Goal: Find specific page/section: Find specific page/section

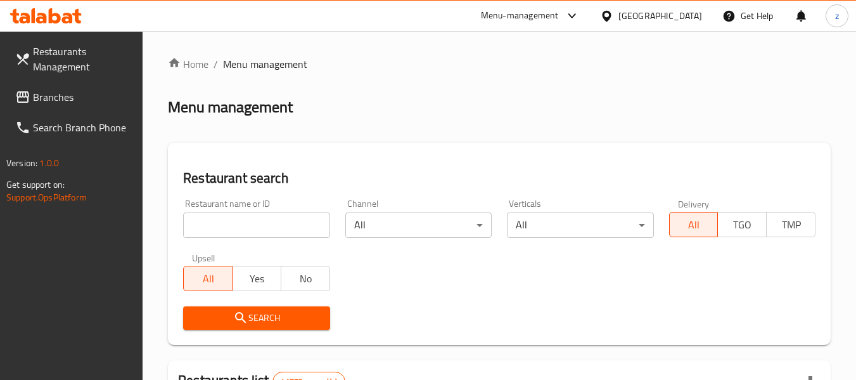
click at [247, 65] on span "Menu management" at bounding box center [265, 63] width 84 height 15
click at [238, 108] on h2 "Menu management" at bounding box center [230, 107] width 125 height 20
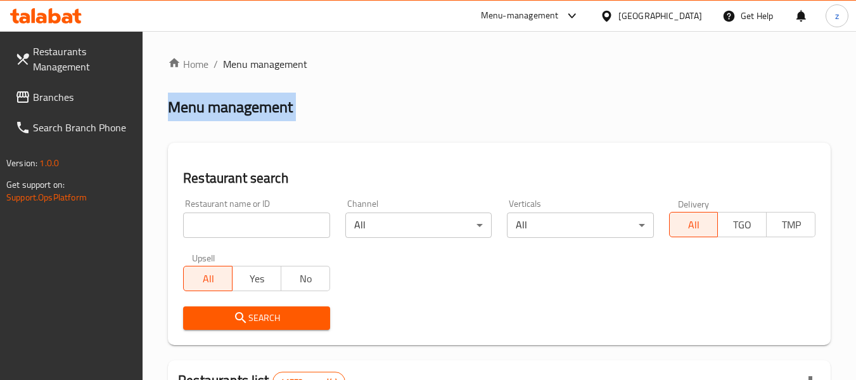
click at [238, 108] on h2 "Menu management" at bounding box center [230, 107] width 125 height 20
click at [256, 110] on h2 "Menu management" at bounding box center [230, 107] width 125 height 20
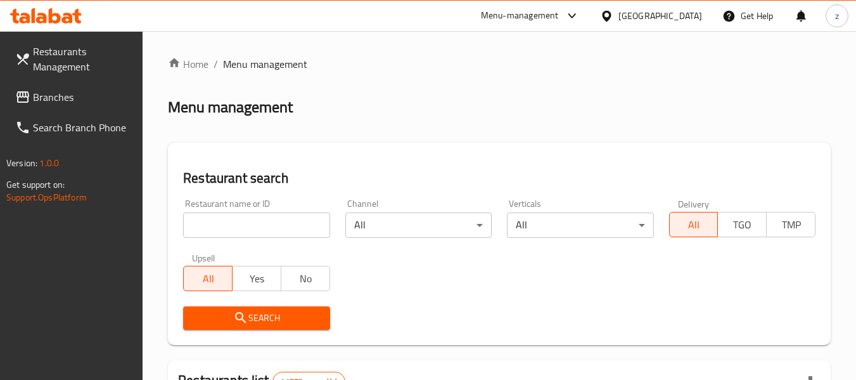
click at [243, 178] on h2 "Restaurant search" at bounding box center [499, 178] width 633 height 19
click at [260, 178] on h2 "Restaurant search" at bounding box center [499, 178] width 633 height 19
click at [229, 202] on div "Restaurant name or ID Restaurant name or ID" at bounding box center [256, 218] width 146 height 39
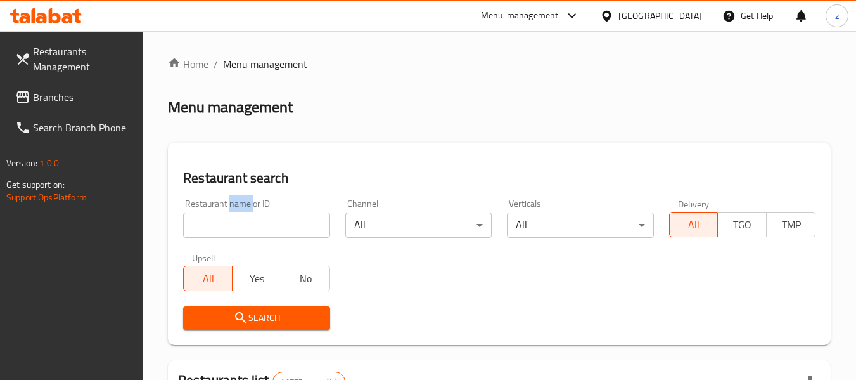
click at [229, 202] on div "Restaurant name or ID Restaurant name or ID" at bounding box center [256, 218] width 146 height 39
click at [248, 201] on div "Restaurant name or ID Restaurant name or ID" at bounding box center [256, 218] width 146 height 39
click at [357, 204] on div "Channel All ​" at bounding box center [419, 218] width 146 height 39
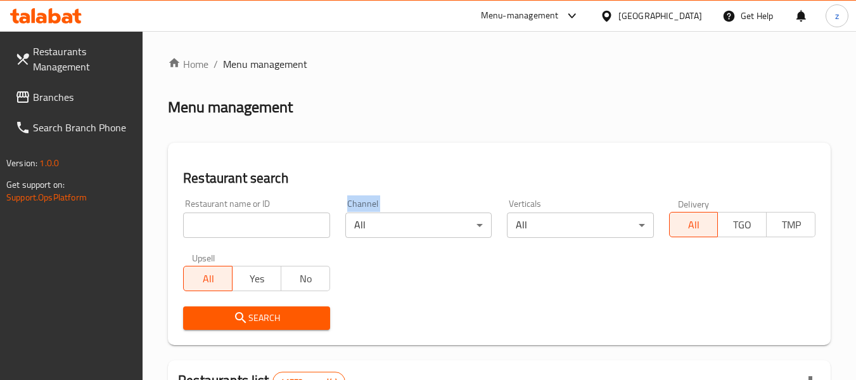
click at [357, 204] on div "Channel All ​" at bounding box center [419, 218] width 146 height 39
click at [360, 200] on div "Channel All ​" at bounding box center [419, 218] width 146 height 39
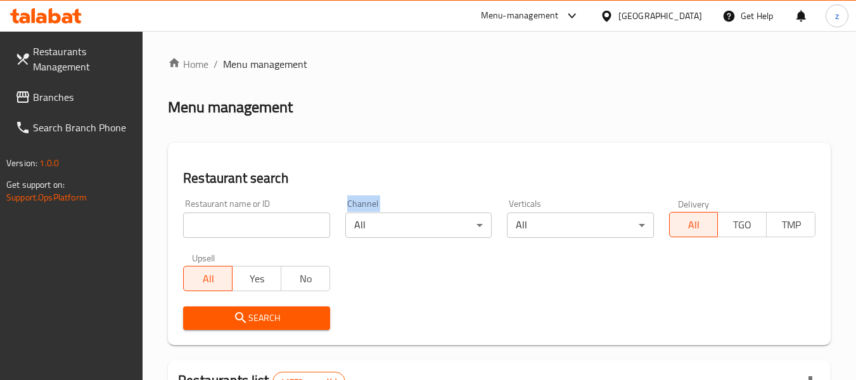
click at [359, 200] on div "Channel All ​" at bounding box center [419, 218] width 146 height 39
click at [356, 202] on div "Channel All ​" at bounding box center [419, 218] width 146 height 39
click at [365, 200] on div "Channel All ​" at bounding box center [419, 218] width 146 height 39
click at [528, 205] on div "Verticals All ​" at bounding box center [580, 218] width 146 height 39
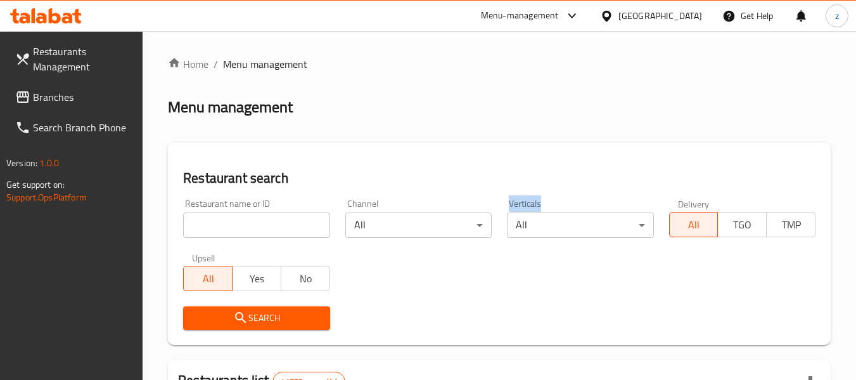
click at [528, 205] on div "Verticals All ​" at bounding box center [580, 218] width 146 height 39
click at [529, 204] on div "Verticals All ​" at bounding box center [580, 218] width 146 height 39
click at [678, 23] on div "[GEOGRAPHIC_DATA]" at bounding box center [651, 16] width 122 height 30
click at [630, 15] on div "[GEOGRAPHIC_DATA]" at bounding box center [661, 16] width 84 height 14
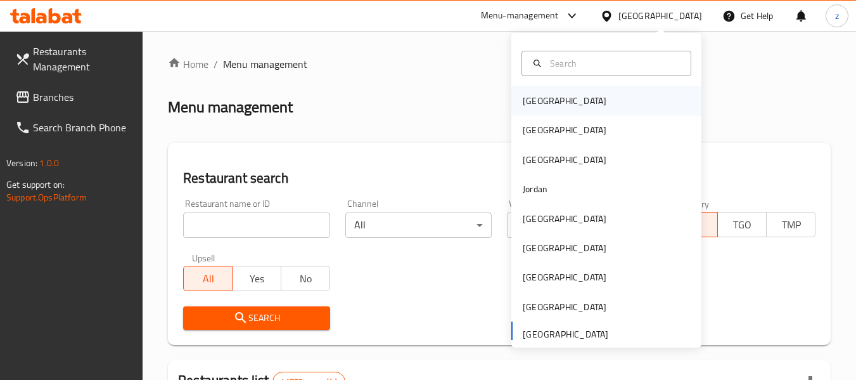
click at [586, 90] on div "[GEOGRAPHIC_DATA]" at bounding box center [607, 100] width 190 height 29
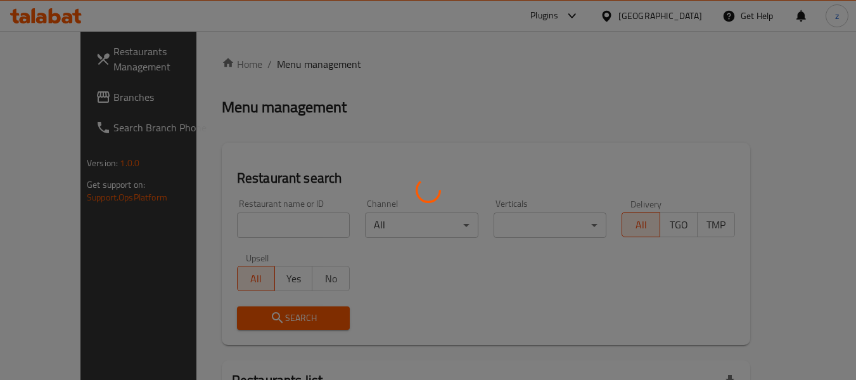
click at [44, 96] on div at bounding box center [428, 190] width 856 height 380
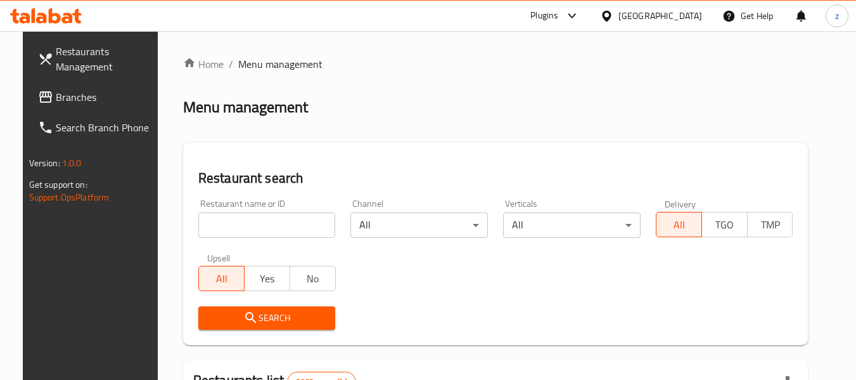
click at [56, 96] on span "Branches" at bounding box center [106, 96] width 100 height 15
